Goal: Information Seeking & Learning: Learn about a topic

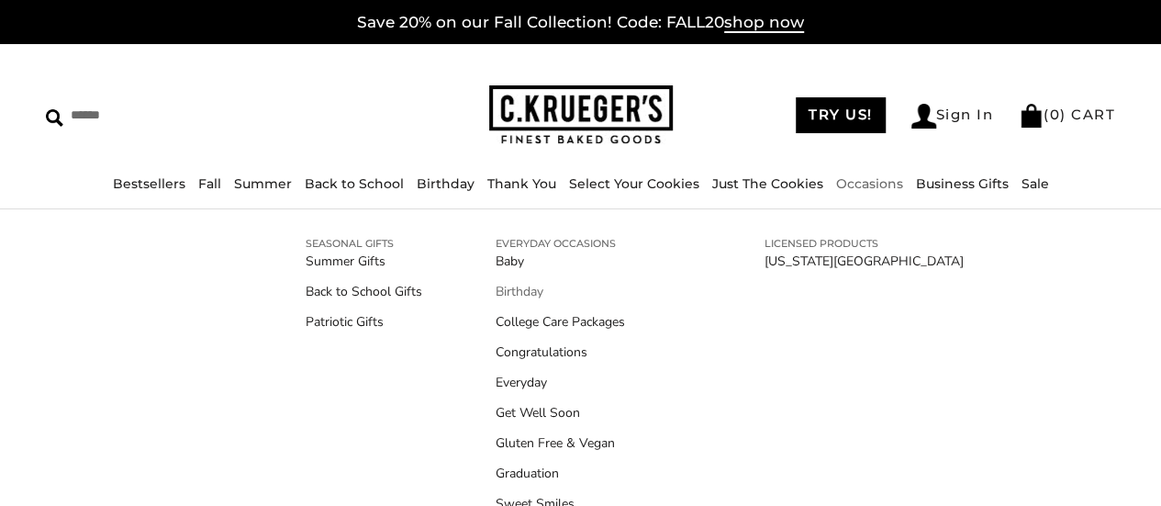
click at [525, 287] on link "Birthday" at bounding box center [594, 291] width 196 height 19
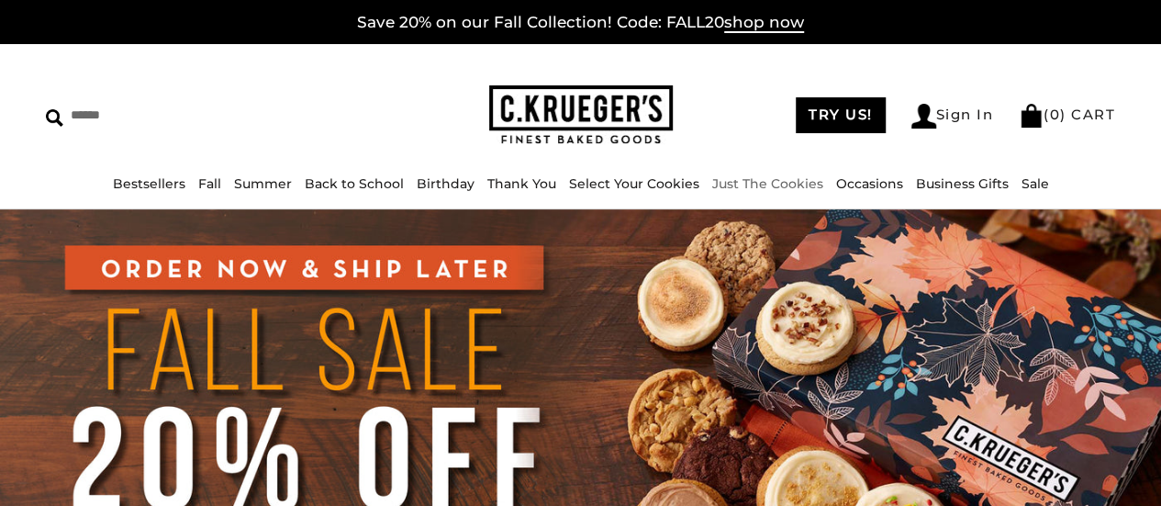
click at [778, 183] on link "Just The Cookies" at bounding box center [767, 183] width 111 height 17
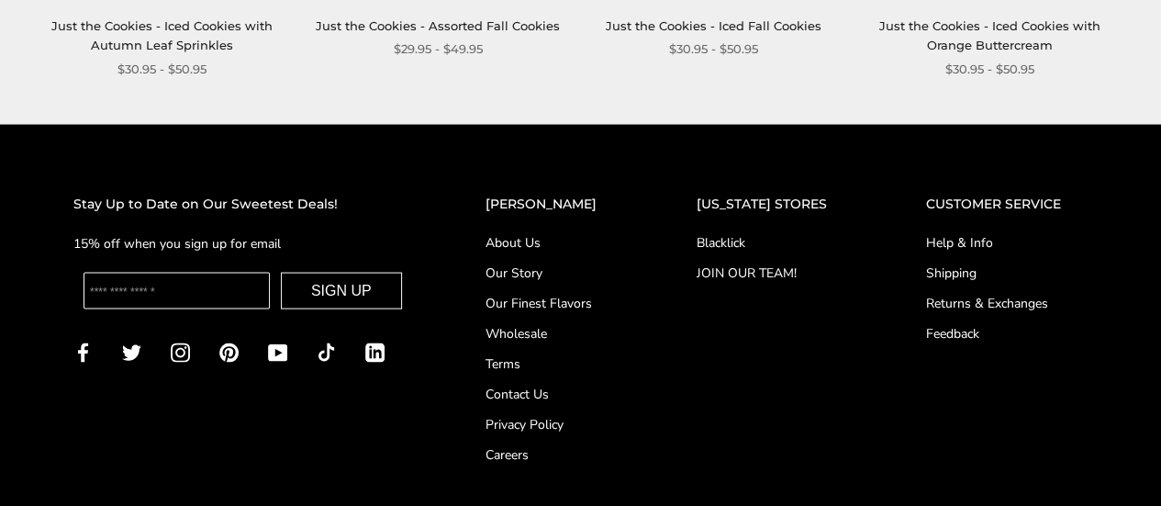
scroll to position [1798, 0]
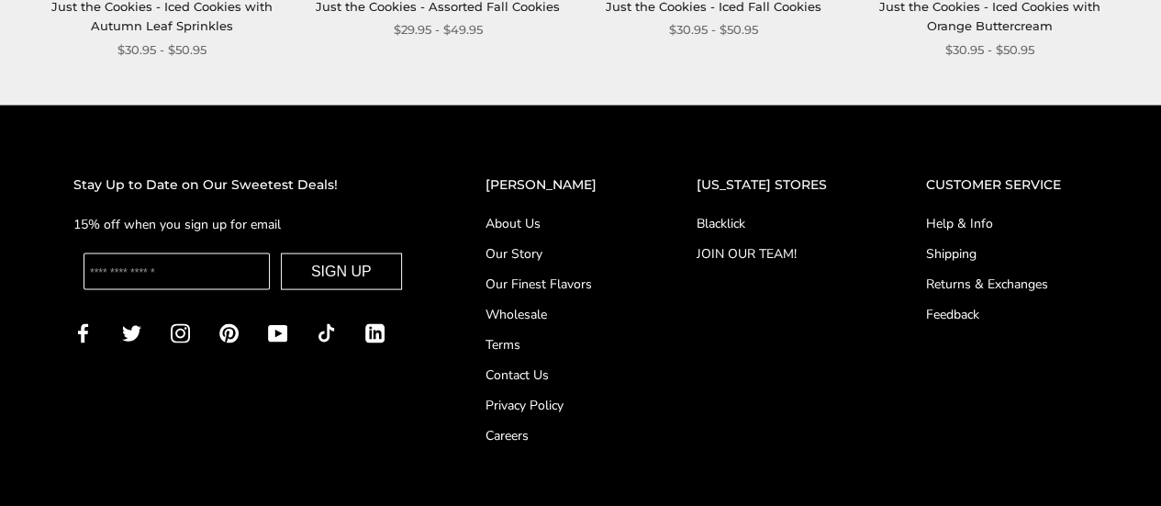
click at [548, 221] on link "About Us" at bounding box center [555, 223] width 138 height 19
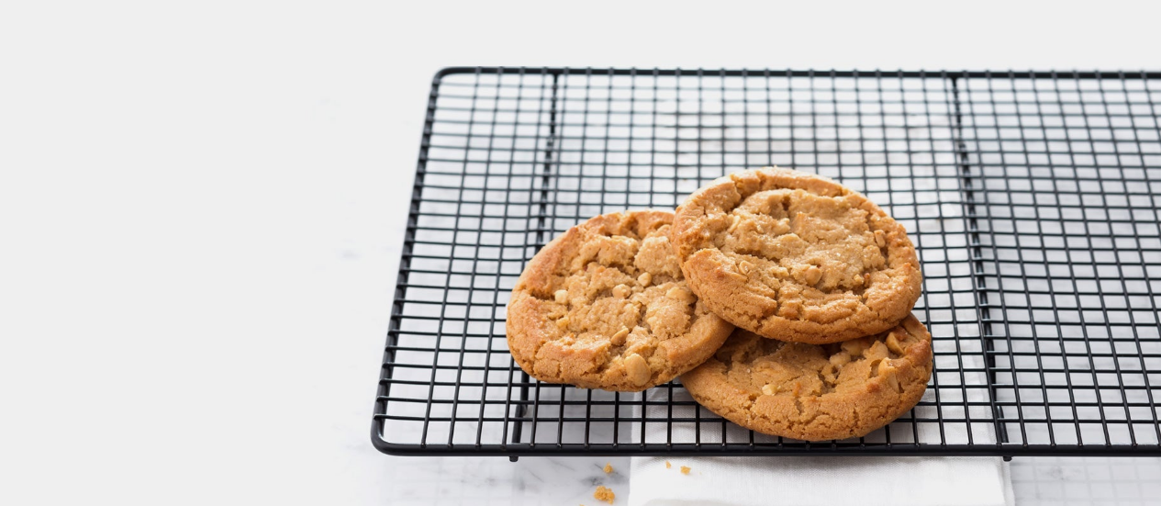
scroll to position [2930, 0]
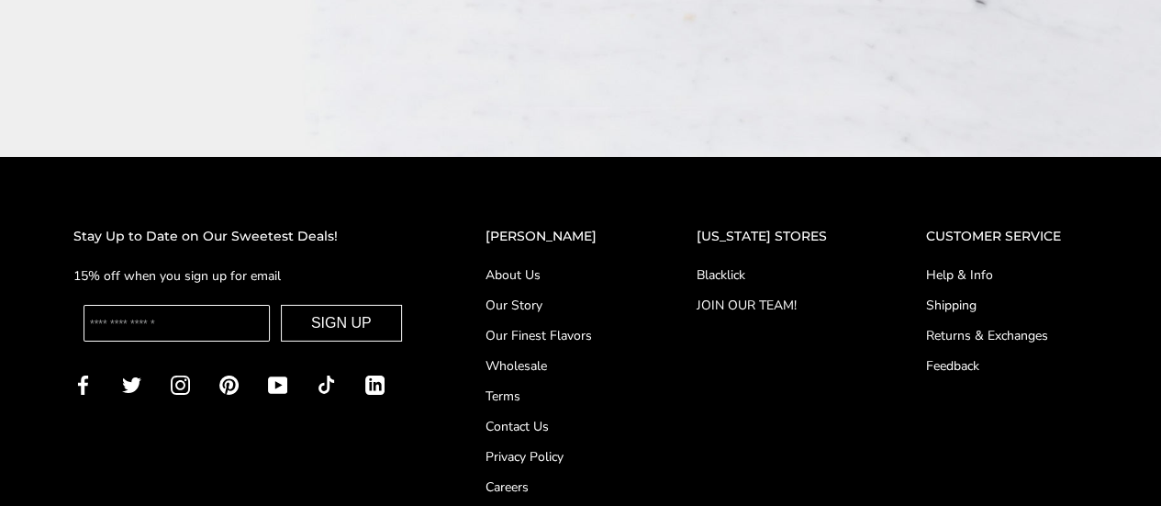
click at [556, 296] on link "Our Story" at bounding box center [555, 305] width 138 height 19
